Goal: Transaction & Acquisition: Book appointment/travel/reservation

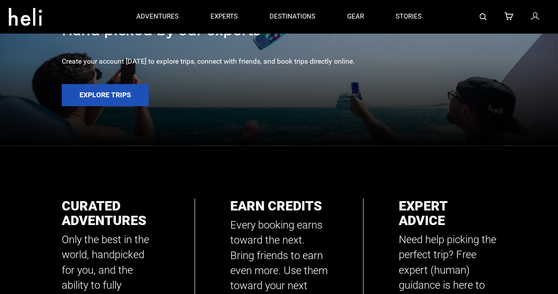
scroll to position [173, 0]
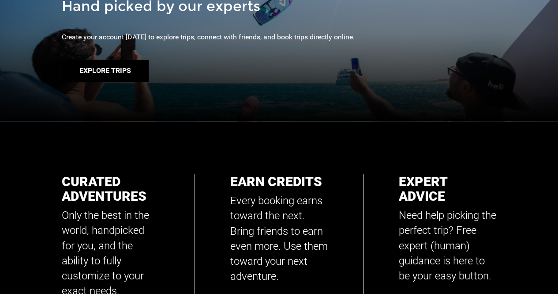
click at [128, 68] on button "Explore Trips" at bounding box center [105, 71] width 87 height 22
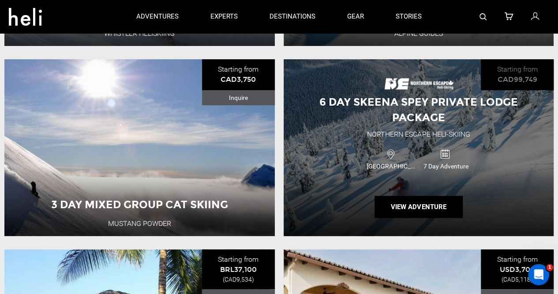
scroll to position [1745, 0]
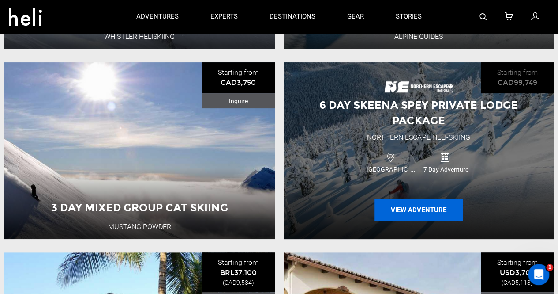
click at [437, 204] on button "View Adventure" at bounding box center [419, 210] width 88 height 22
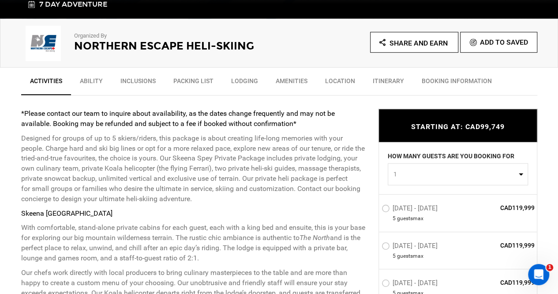
scroll to position [280, 0]
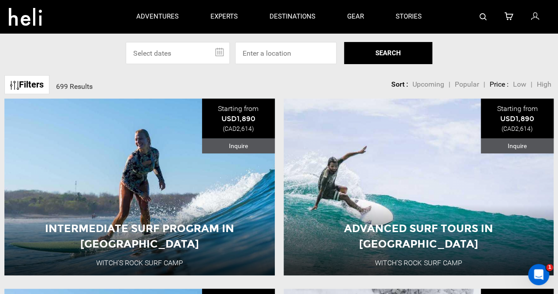
click at [520, 86] on span "Low" at bounding box center [519, 84] width 13 height 8
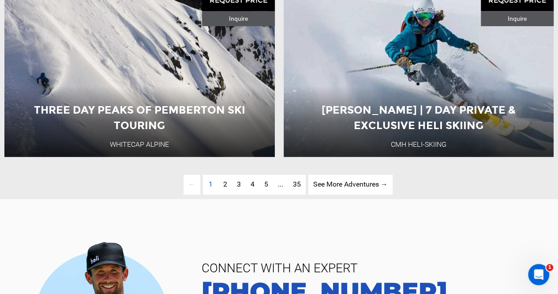
scroll to position [2025, 0]
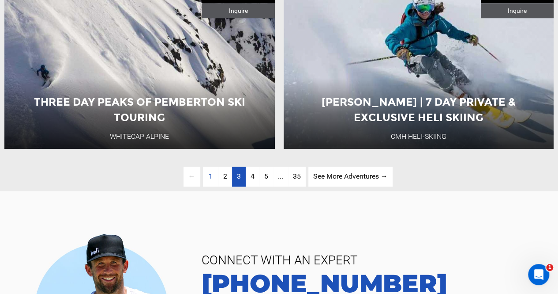
click at [241, 178] on link "page 3" at bounding box center [239, 176] width 14 height 20
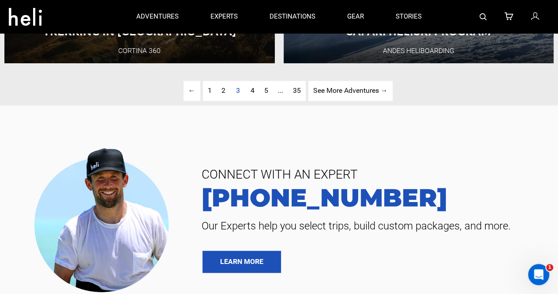
scroll to position [2045, 0]
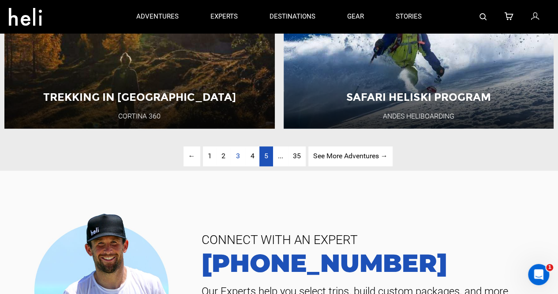
click at [267, 151] on link "page 5" at bounding box center [267, 156] width 14 height 20
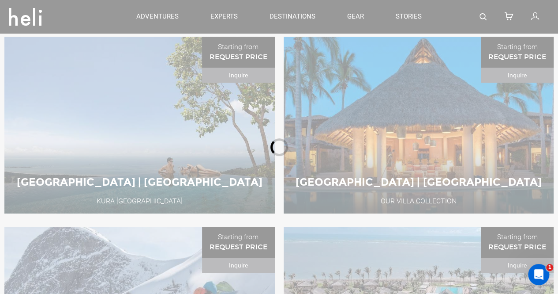
scroll to position [57, 0]
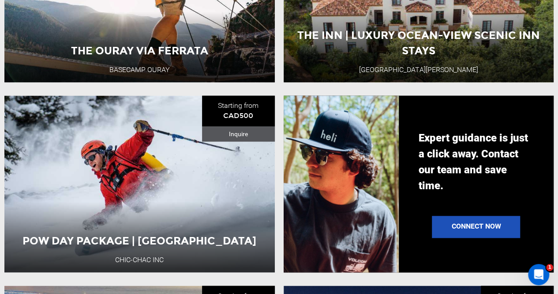
scroll to position [574, 0]
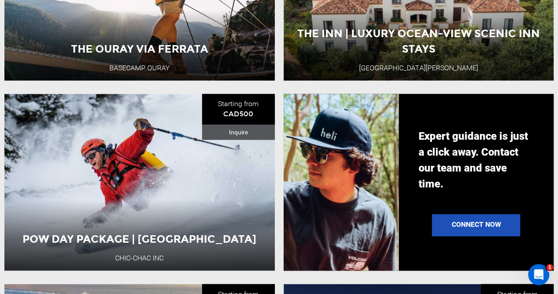
drag, startPoint x: 155, startPoint y: 238, endPoint x: 362, endPoint y: 159, distance: 222.4
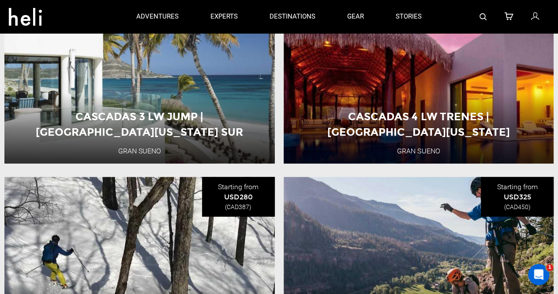
scroll to position [0, 0]
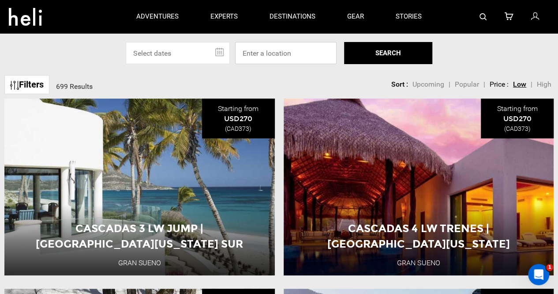
click at [273, 53] on input at bounding box center [286, 53] width 102 height 22
click at [37, 82] on link "Filters" at bounding box center [26, 84] width 45 height 19
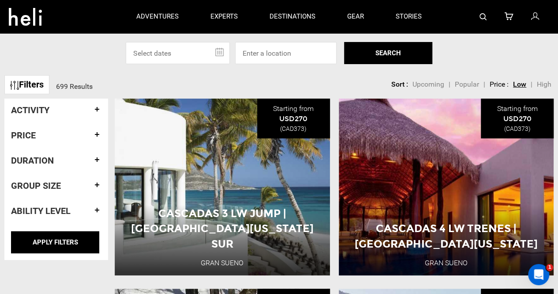
click at [79, 107] on h4 "Activity" at bounding box center [56, 110] width 91 height 10
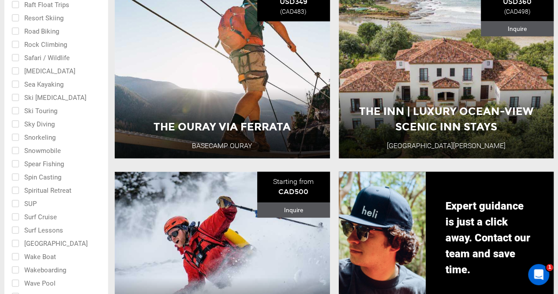
scroll to position [499, 0]
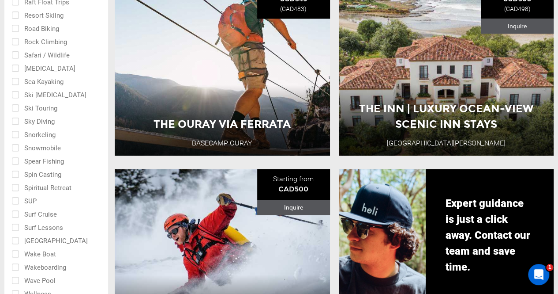
click at [17, 226] on input "checkbox" at bounding box center [49, 226] width 77 height 13
checkbox input "true"
click at [17, 240] on input "checkbox" at bounding box center [49, 239] width 77 height 13
checkbox input "true"
click at [18, 214] on input "checkbox" at bounding box center [49, 213] width 77 height 13
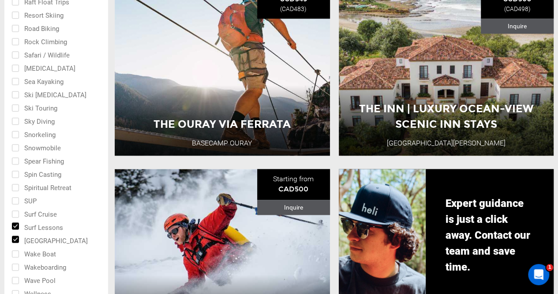
checkbox input "true"
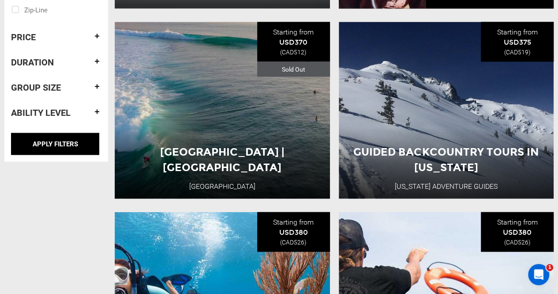
scroll to position [845, 0]
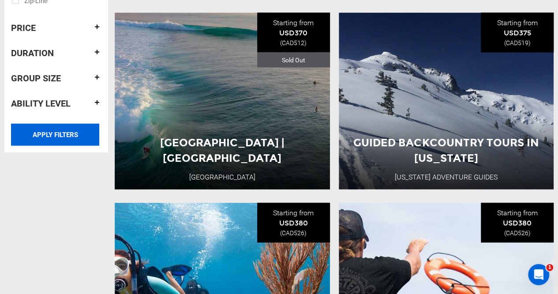
click at [66, 129] on input "APPLY FILTERS" at bounding box center [55, 135] width 88 height 22
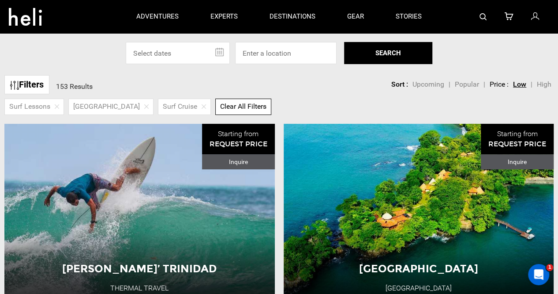
click at [516, 83] on span "Low" at bounding box center [519, 84] width 13 height 8
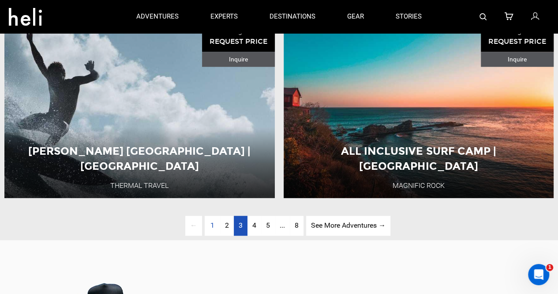
scroll to position [2000, 0]
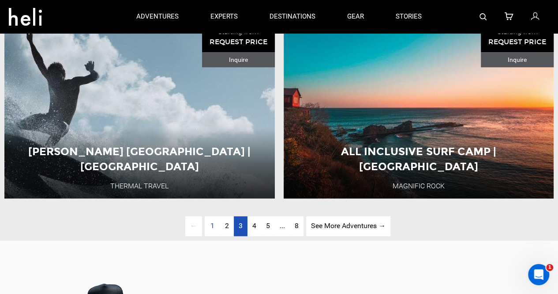
click at [237, 223] on link "page 3" at bounding box center [241, 226] width 14 height 20
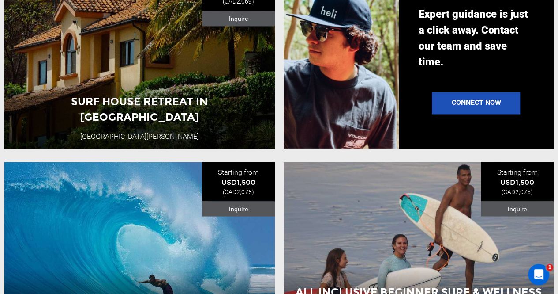
scroll to position [760, 0]
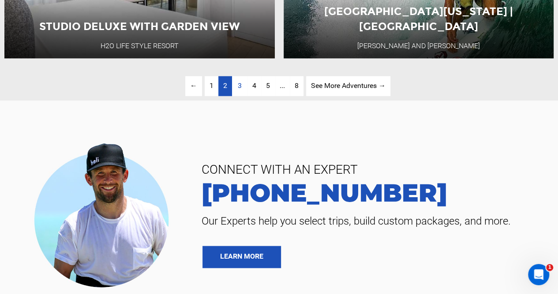
click at [224, 81] on span "2" at bounding box center [225, 85] width 4 height 8
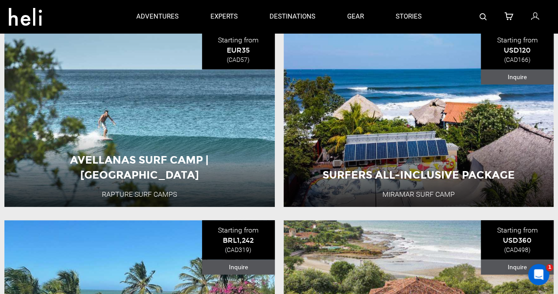
scroll to position [81, 0]
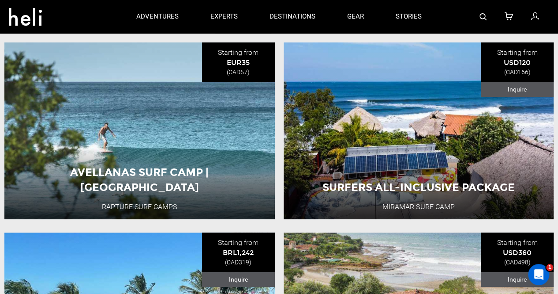
drag, startPoint x: 119, startPoint y: 182, endPoint x: 335, endPoint y: 10, distance: 275.8
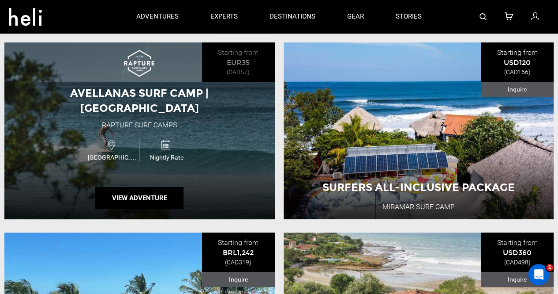
click at [152, 143] on div "Nightly Rate" at bounding box center [167, 149] width 54 height 23
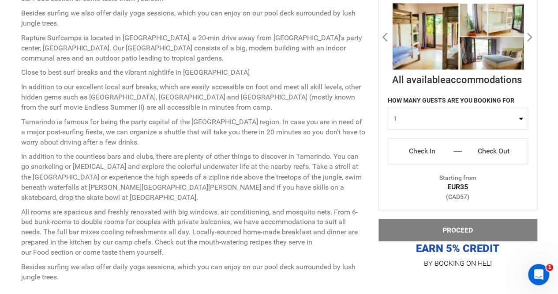
scroll to position [662, 0]
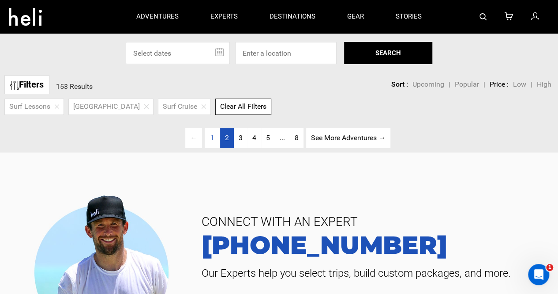
click at [222, 134] on link "page 2" at bounding box center [227, 138] width 14 height 20
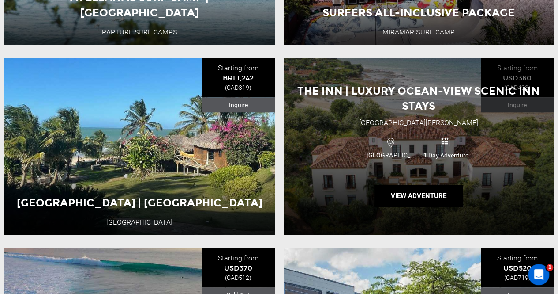
scroll to position [256, 0]
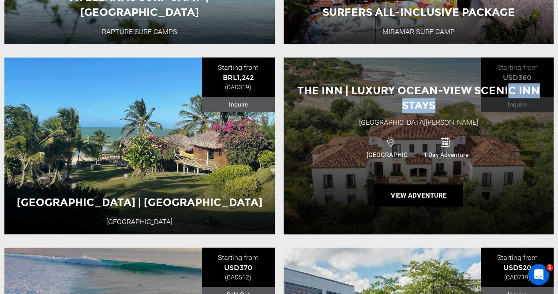
drag, startPoint x: 507, startPoint y: 94, endPoint x: 455, endPoint y: 116, distance: 57.0
click at [455, 116] on div "The Inn | Luxury Ocean-View Scenic Inn Stays [GEOGRAPHIC_DATA][PERSON_NAME] [GE…" at bounding box center [419, 145] width 271 height 177
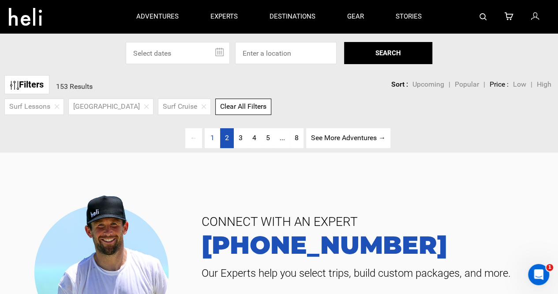
click at [220, 141] on link "page 2" at bounding box center [227, 138] width 14 height 20
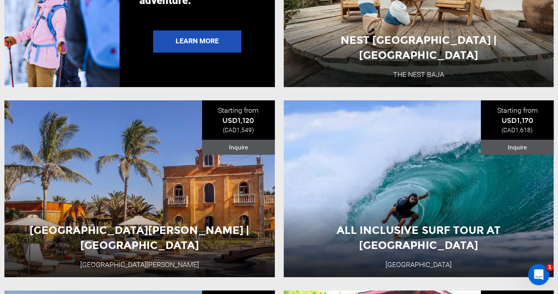
scroll to position [1543, 0]
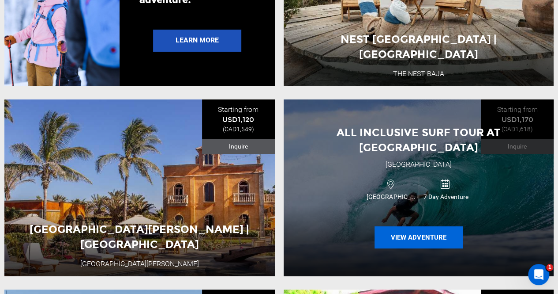
click at [427, 233] on button "View Adventure" at bounding box center [419, 237] width 88 height 22
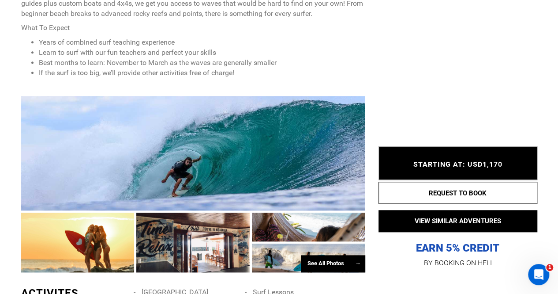
scroll to position [414, 0]
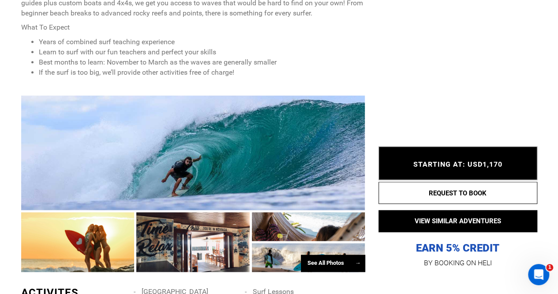
click at [314, 259] on div "See All Photos →" at bounding box center [333, 262] width 64 height 17
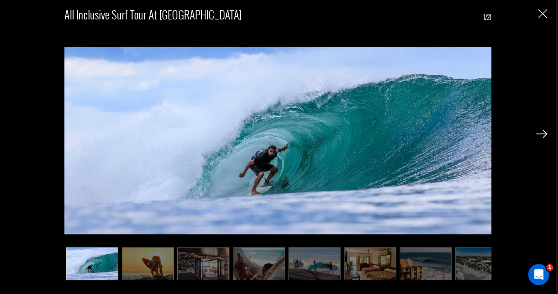
click at [143, 261] on img at bounding box center [148, 263] width 52 height 33
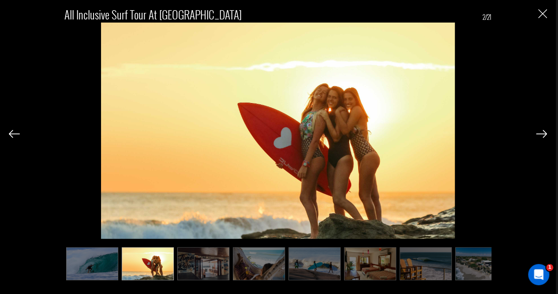
click at [224, 266] on img at bounding box center [203, 263] width 52 height 33
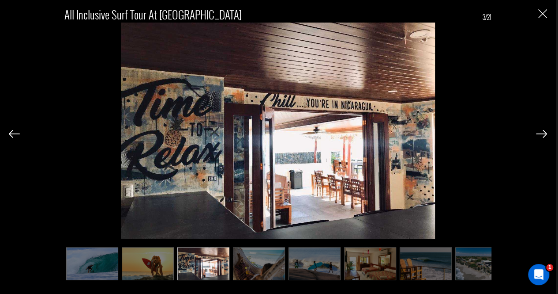
click at [272, 264] on img at bounding box center [259, 263] width 52 height 33
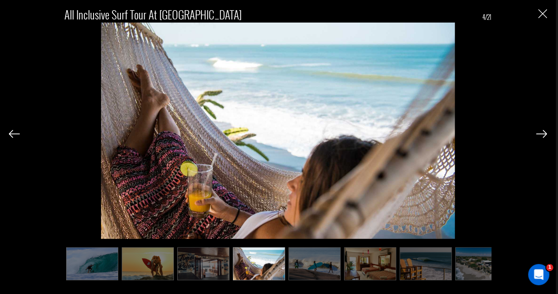
click at [317, 261] on img at bounding box center [315, 263] width 52 height 33
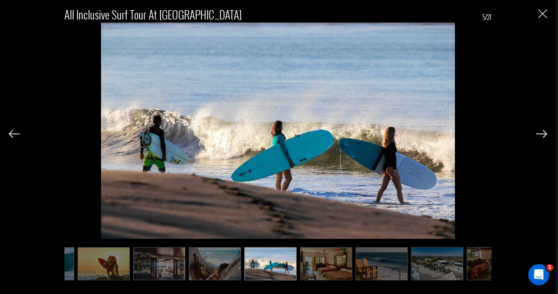
click at [335, 263] on img at bounding box center [326, 263] width 52 height 33
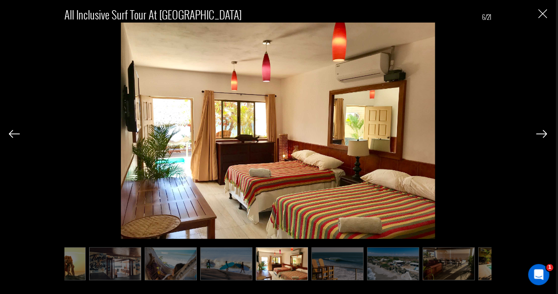
click at [362, 263] on img at bounding box center [338, 263] width 52 height 33
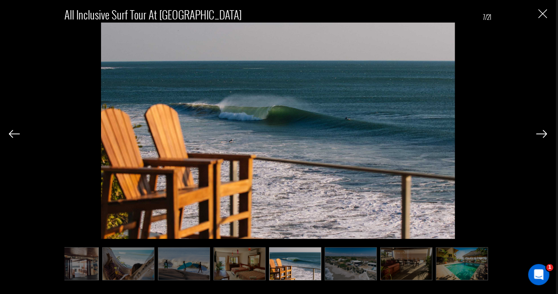
click at [375, 262] on img at bounding box center [351, 263] width 52 height 33
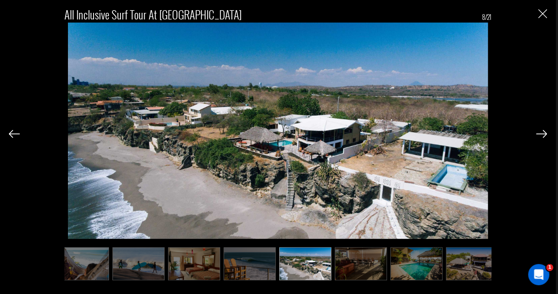
click at [351, 261] on img at bounding box center [361, 263] width 52 height 33
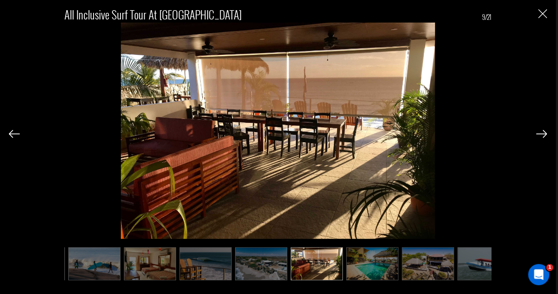
click at [367, 262] on img at bounding box center [373, 263] width 52 height 33
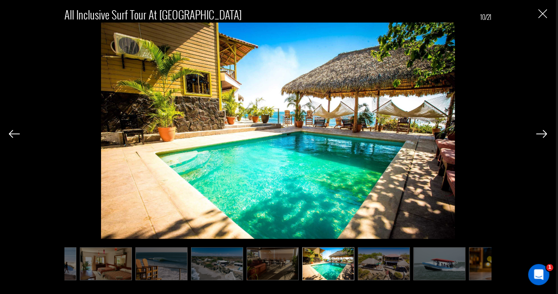
click at [396, 261] on img at bounding box center [384, 263] width 52 height 33
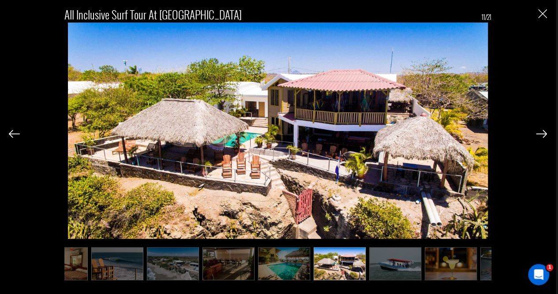
click at [401, 261] on img at bounding box center [396, 263] width 52 height 33
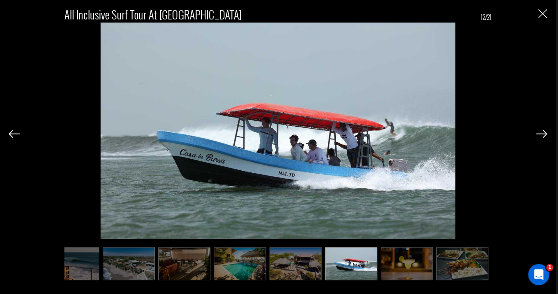
click at [401, 261] on img at bounding box center [407, 263] width 52 height 33
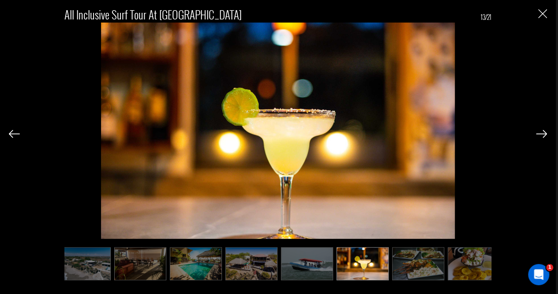
click at [409, 261] on img at bounding box center [418, 263] width 52 height 33
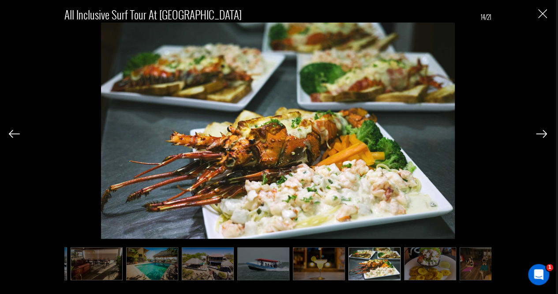
click at [448, 268] on img at bounding box center [430, 263] width 52 height 33
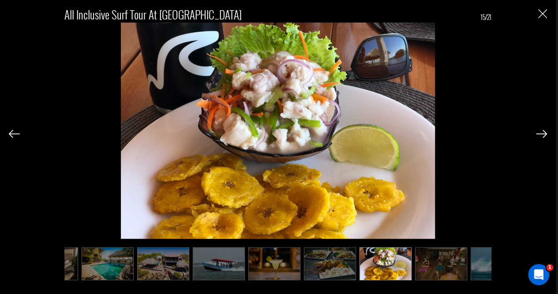
click at [449, 268] on img at bounding box center [441, 263] width 52 height 33
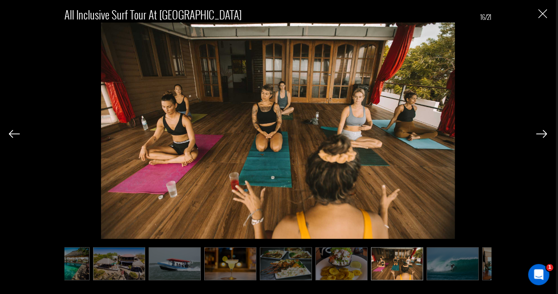
click at [449, 268] on img at bounding box center [453, 263] width 52 height 33
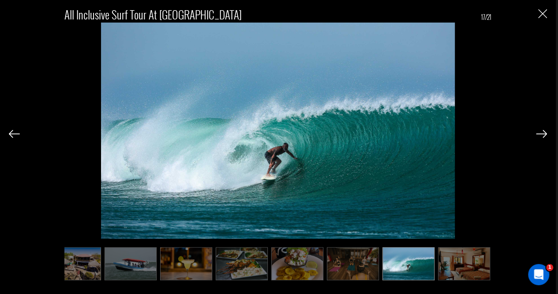
click at [449, 268] on img at bounding box center [464, 263] width 52 height 33
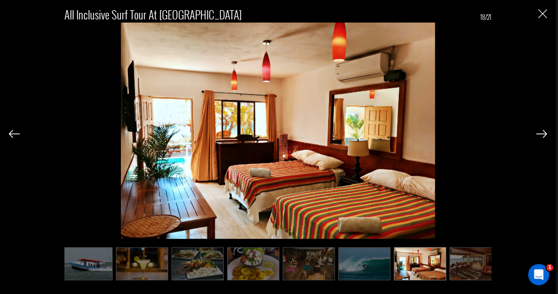
click at [450, 268] on img at bounding box center [476, 263] width 52 height 33
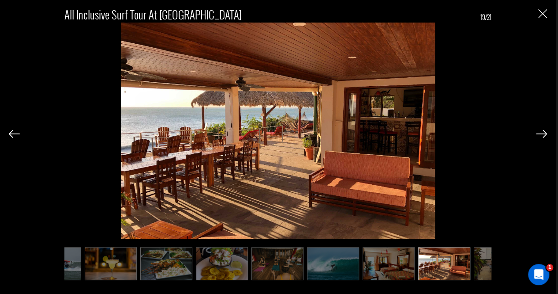
scroll to position [0, 662]
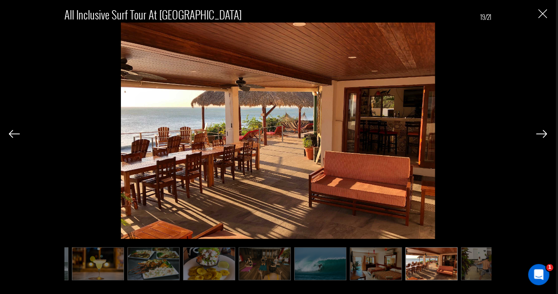
click at [544, 11] on img "Close" at bounding box center [543, 13] width 9 height 9
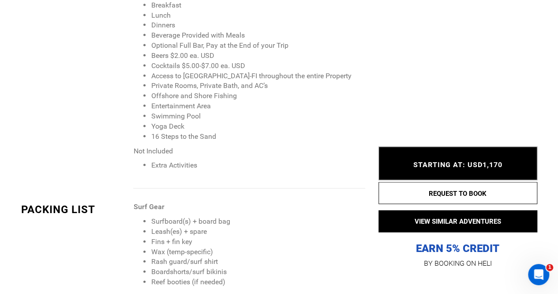
scroll to position [863, 0]
